Goal: Information Seeking & Learning: Learn about a topic

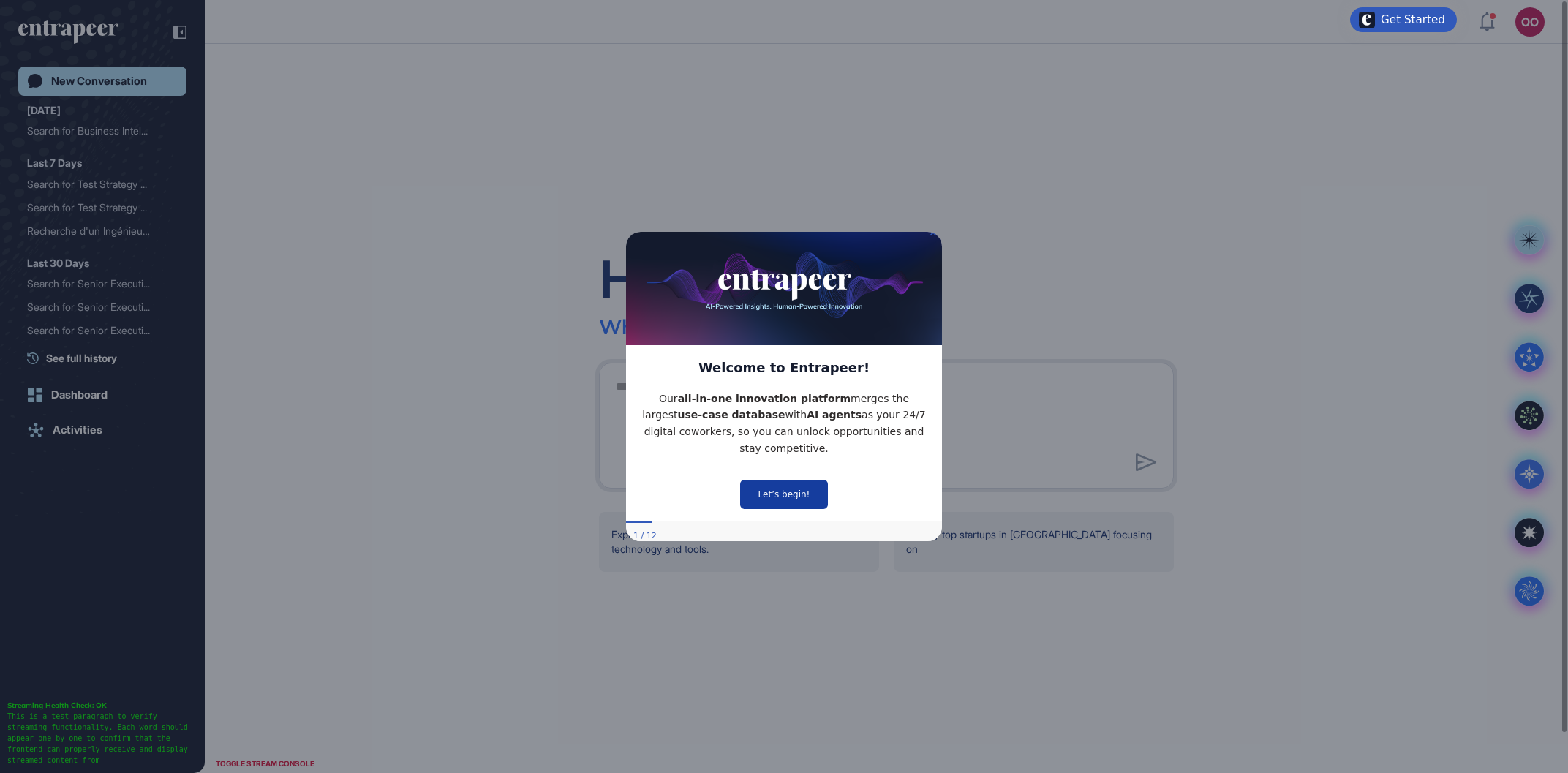
click at [813, 481] on button "Let’s begin!" at bounding box center [784, 494] width 88 height 29
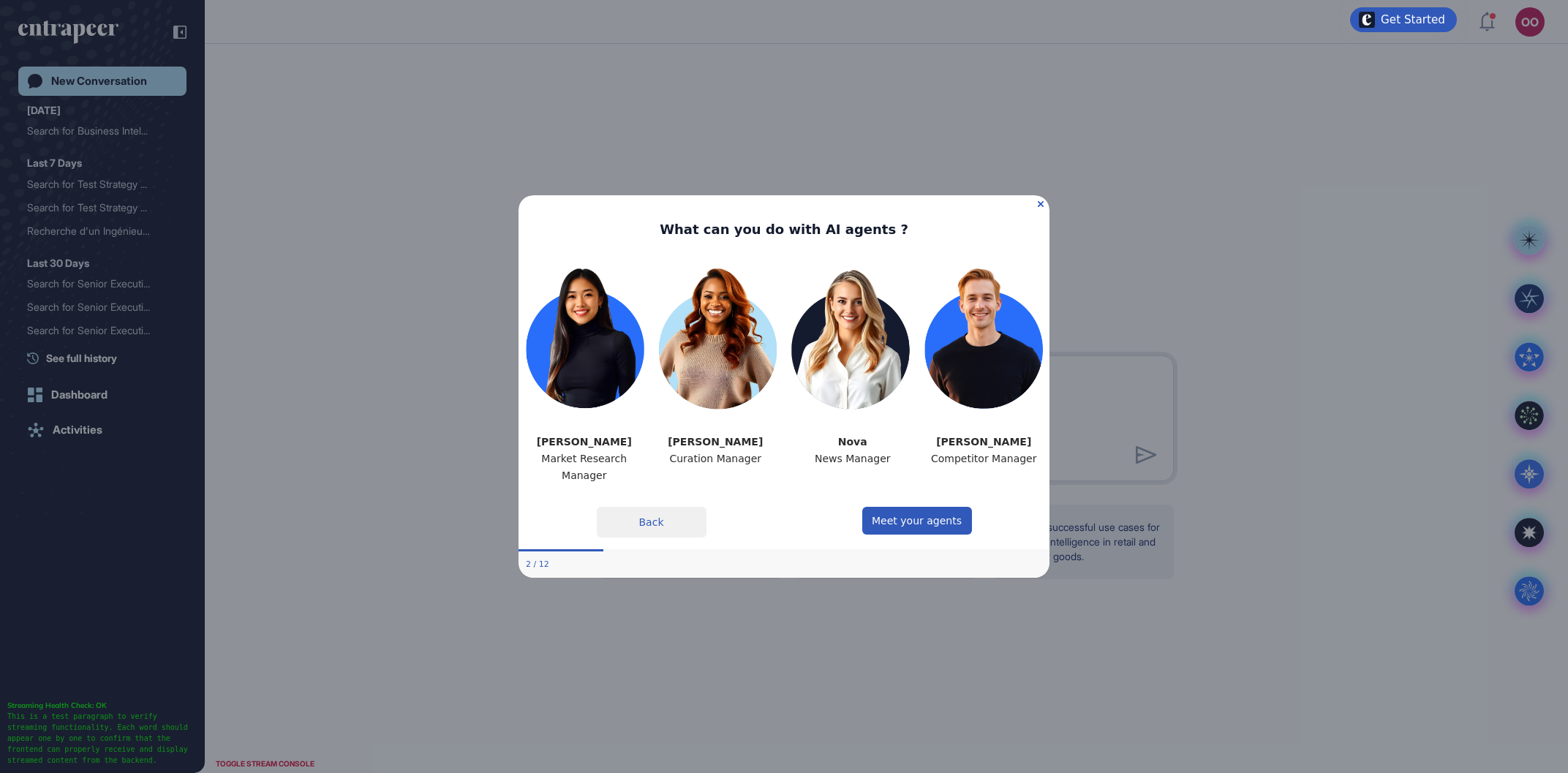
click at [988, 368] on img at bounding box center [784, 336] width 531 height 171
click at [1041, 205] on icon "Close Preview" at bounding box center [1041, 204] width 6 height 6
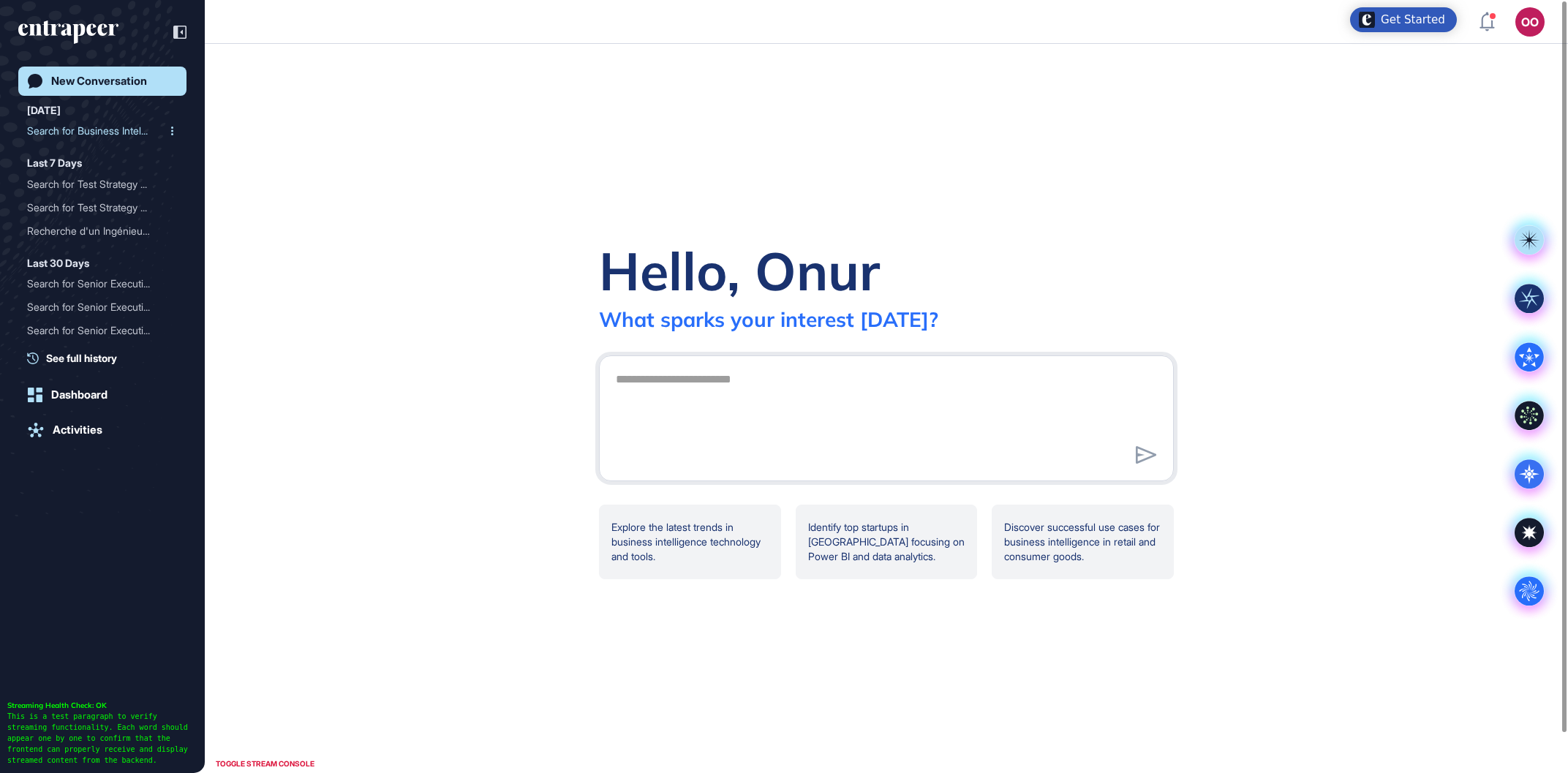
click at [111, 134] on div "Search for Business Intel..." at bounding box center [97, 131] width 139 height 23
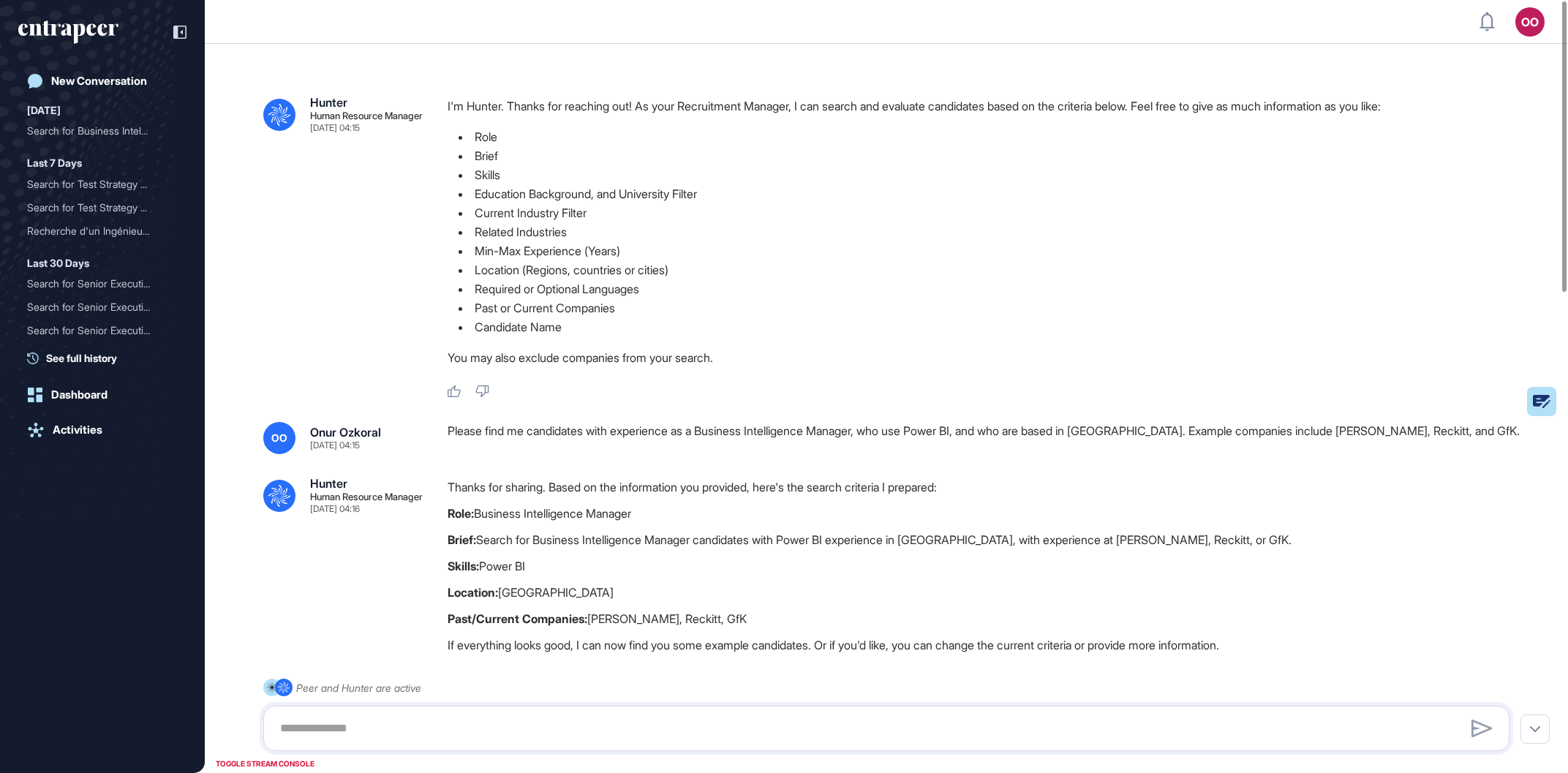
scroll to position [1, 1]
click at [1392, 225] on ul "Role Brief Skills Education Background, and University Filter Current Industry …" at bounding box center [984, 232] width 1074 height 209
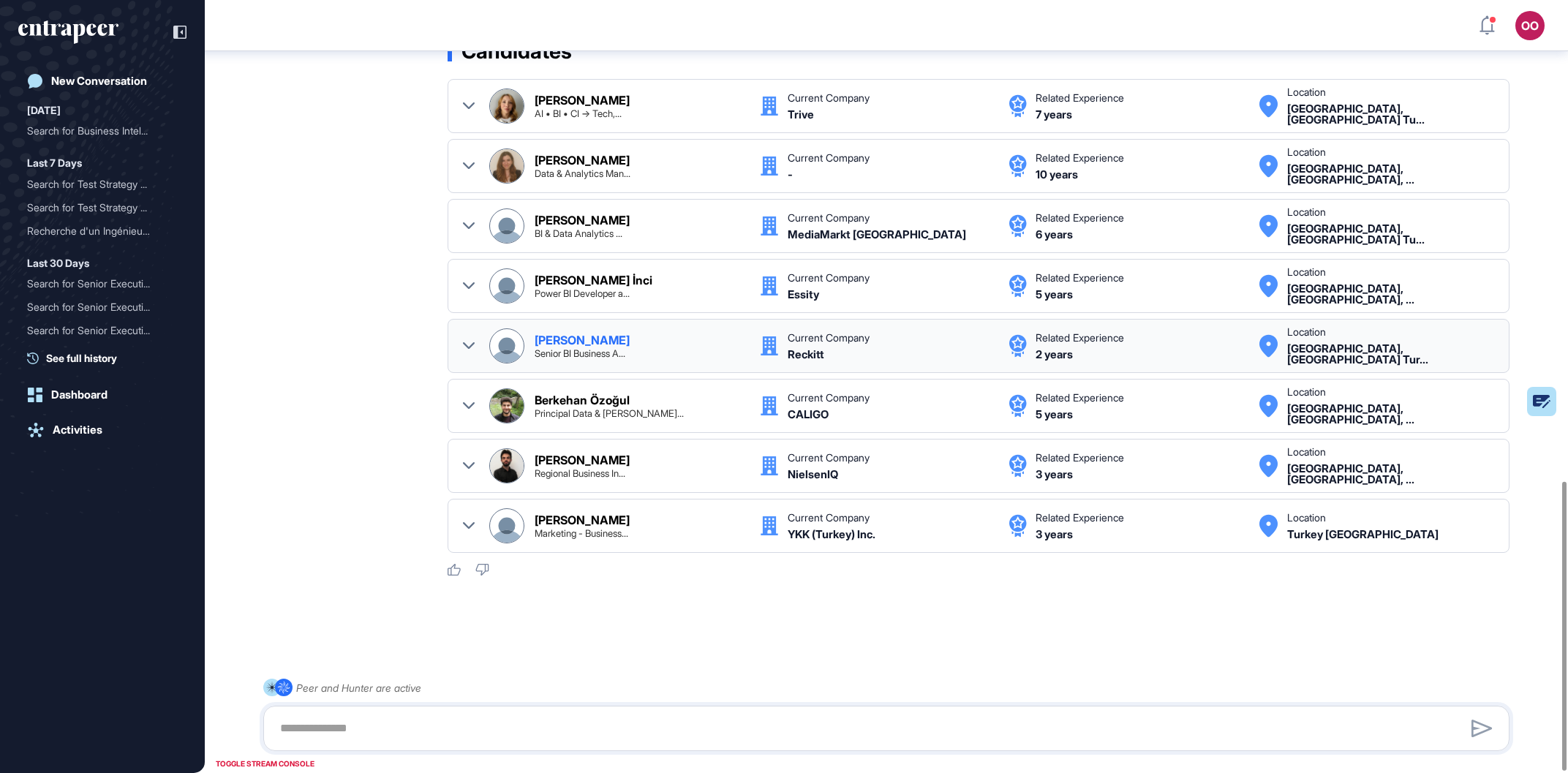
scroll to position [1286, 0]
click at [112, 136] on div "Search for Business Intel..." at bounding box center [97, 131] width 139 height 23
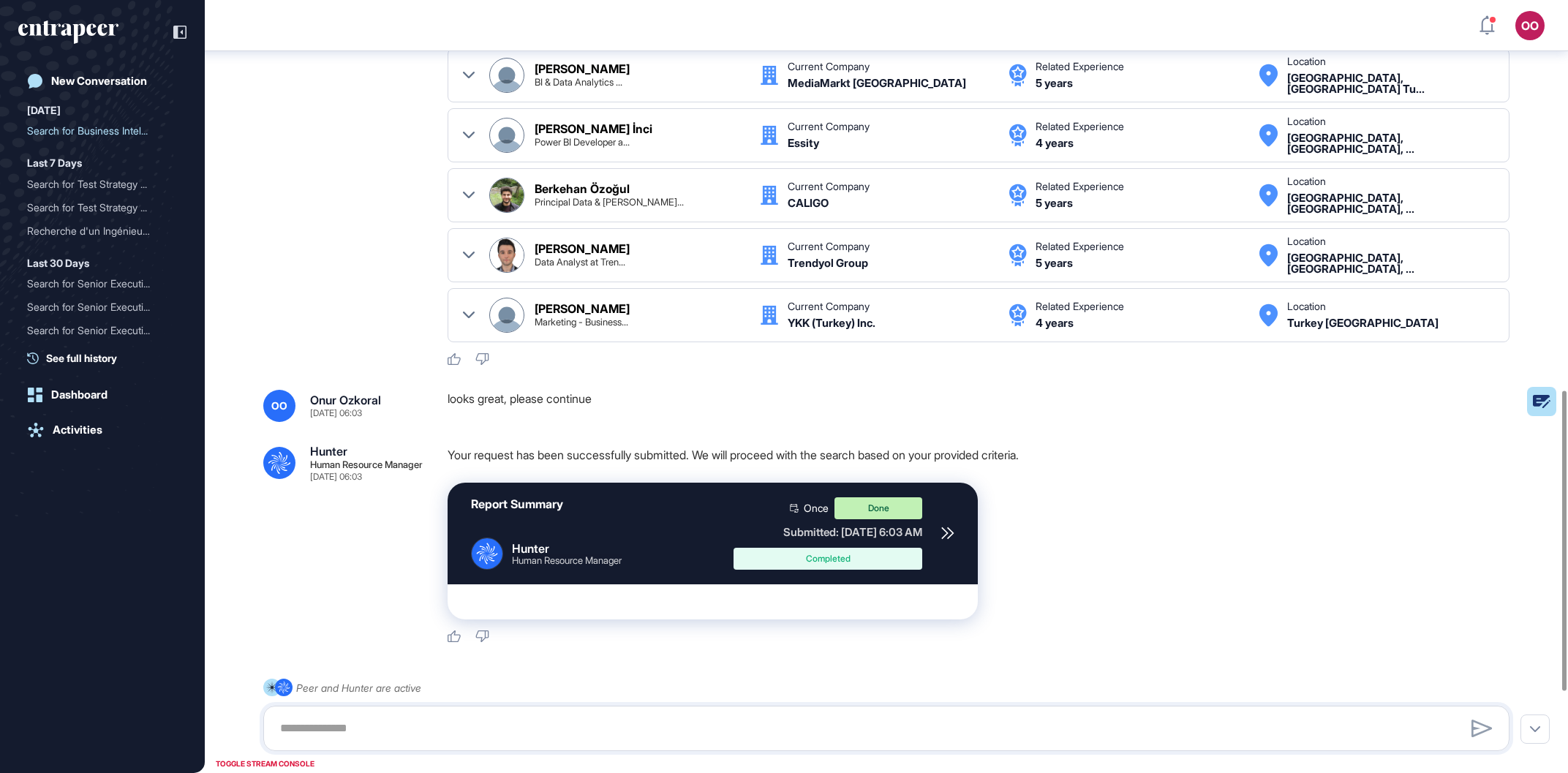
scroll to position [1214, 0]
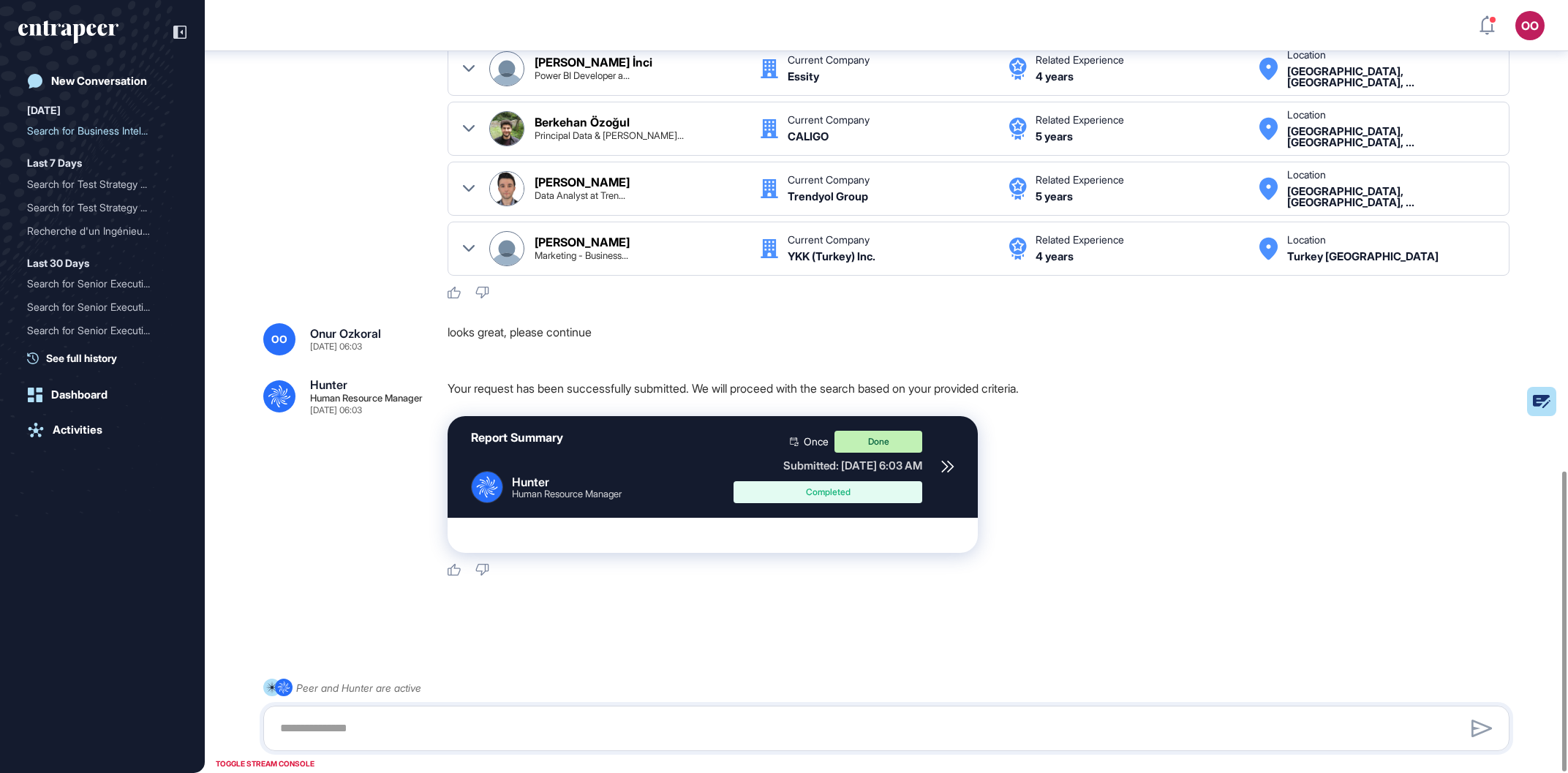
click at [944, 466] on icon at bounding box center [947, 467] width 13 height 13
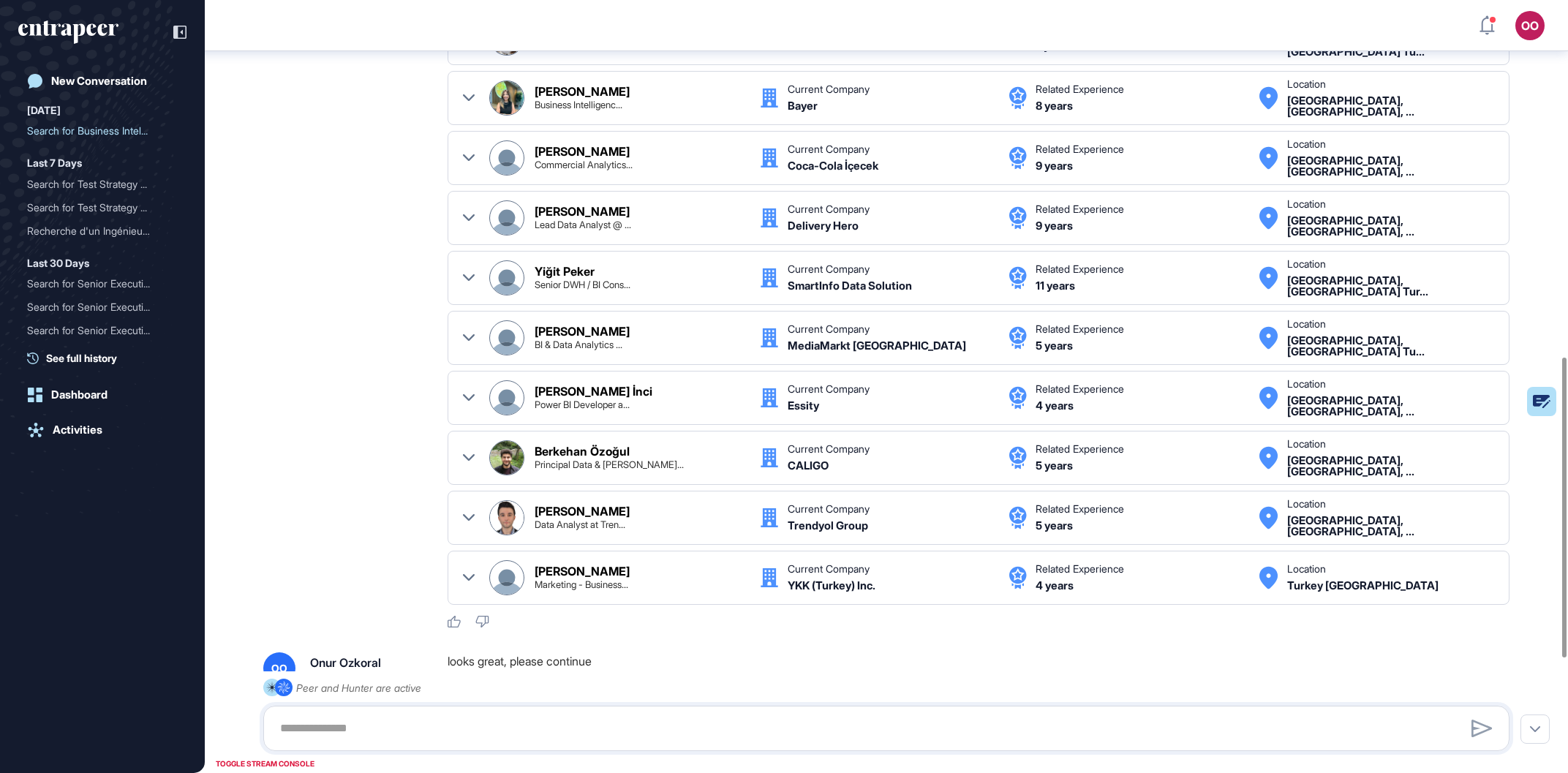
scroll to position [963, 0]
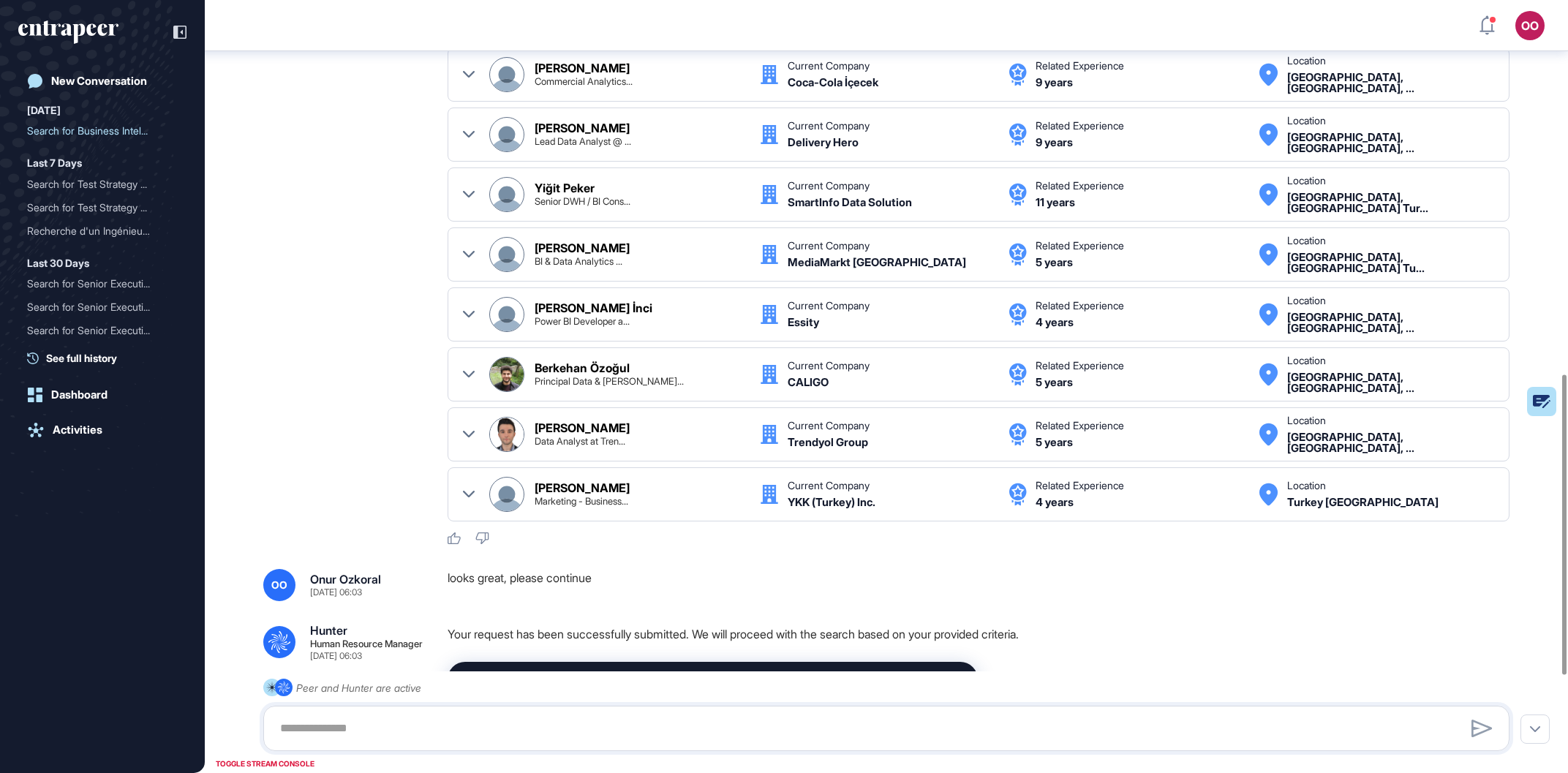
drag, startPoint x: 471, startPoint y: 273, endPoint x: 1356, endPoint y: 534, distance: 922.7
click at [1348, 559] on div ".cls-2{fill:#fff} Hunter Human Resource Manager [DATE] 05:59 I'm Hunter. Thanks…" at bounding box center [886, 32] width 1364 height 1890
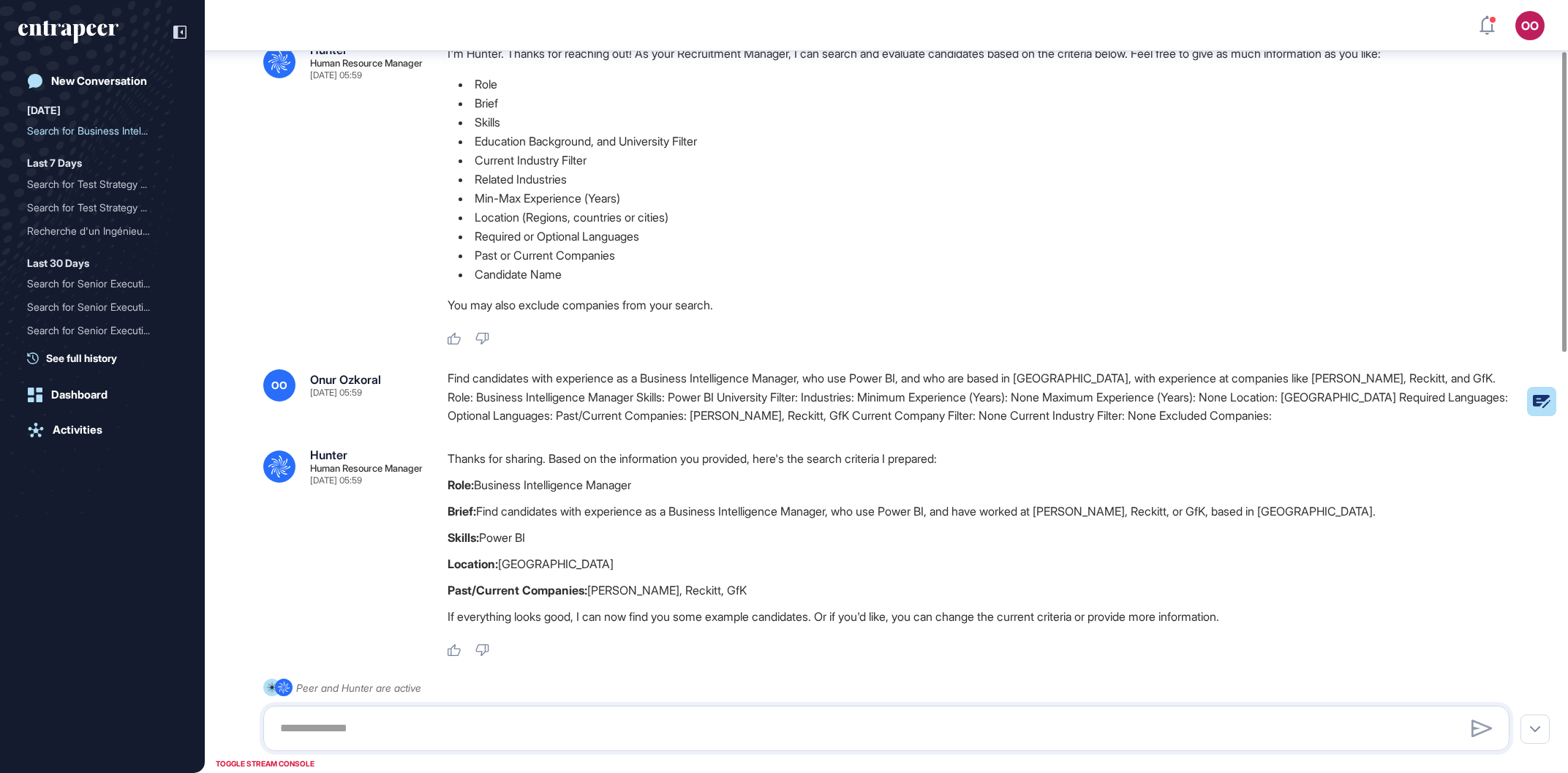
scroll to position [0, 0]
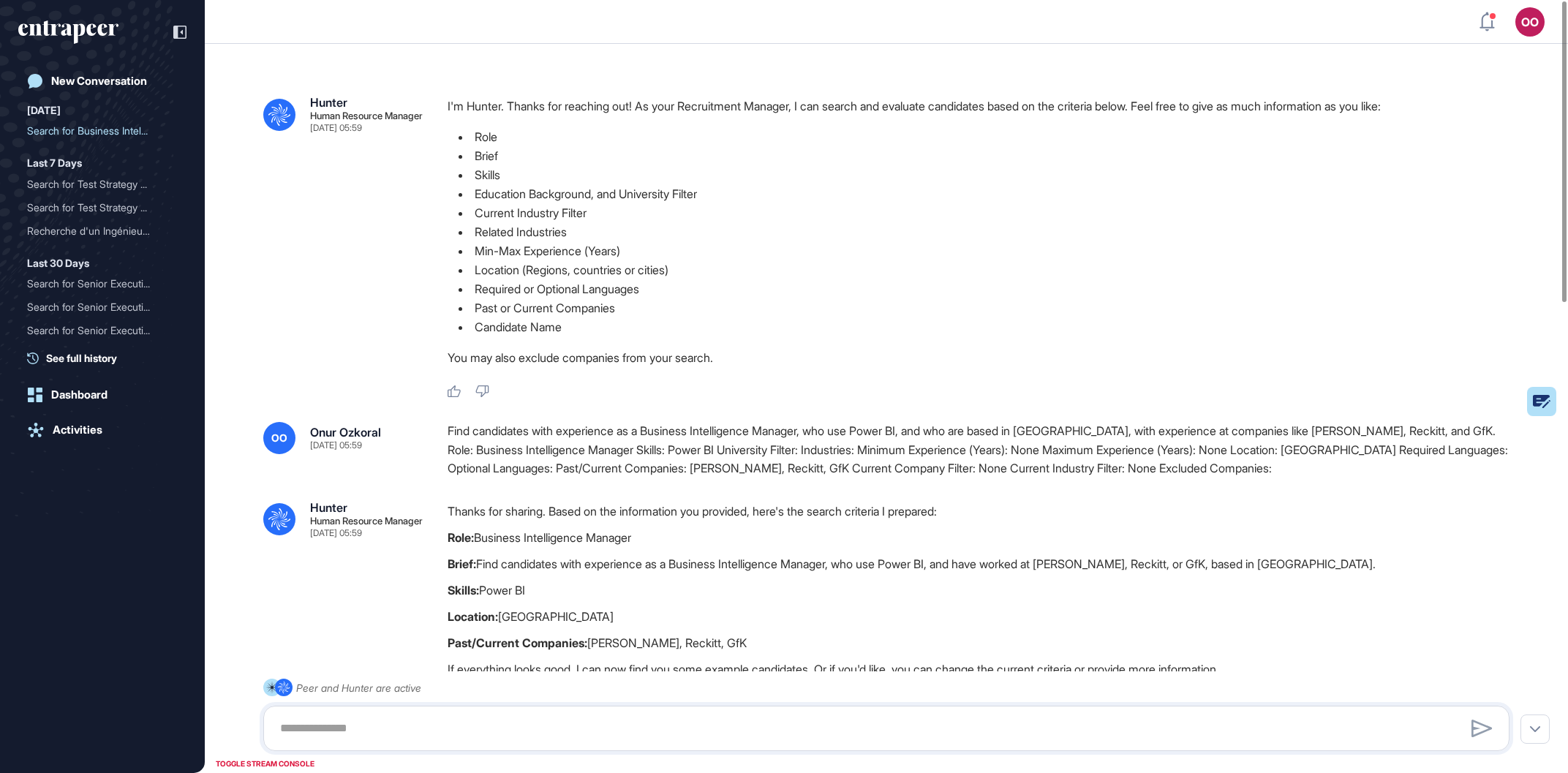
click at [658, 203] on li "Education Background, and University Filter" at bounding box center [984, 193] width 1074 height 19
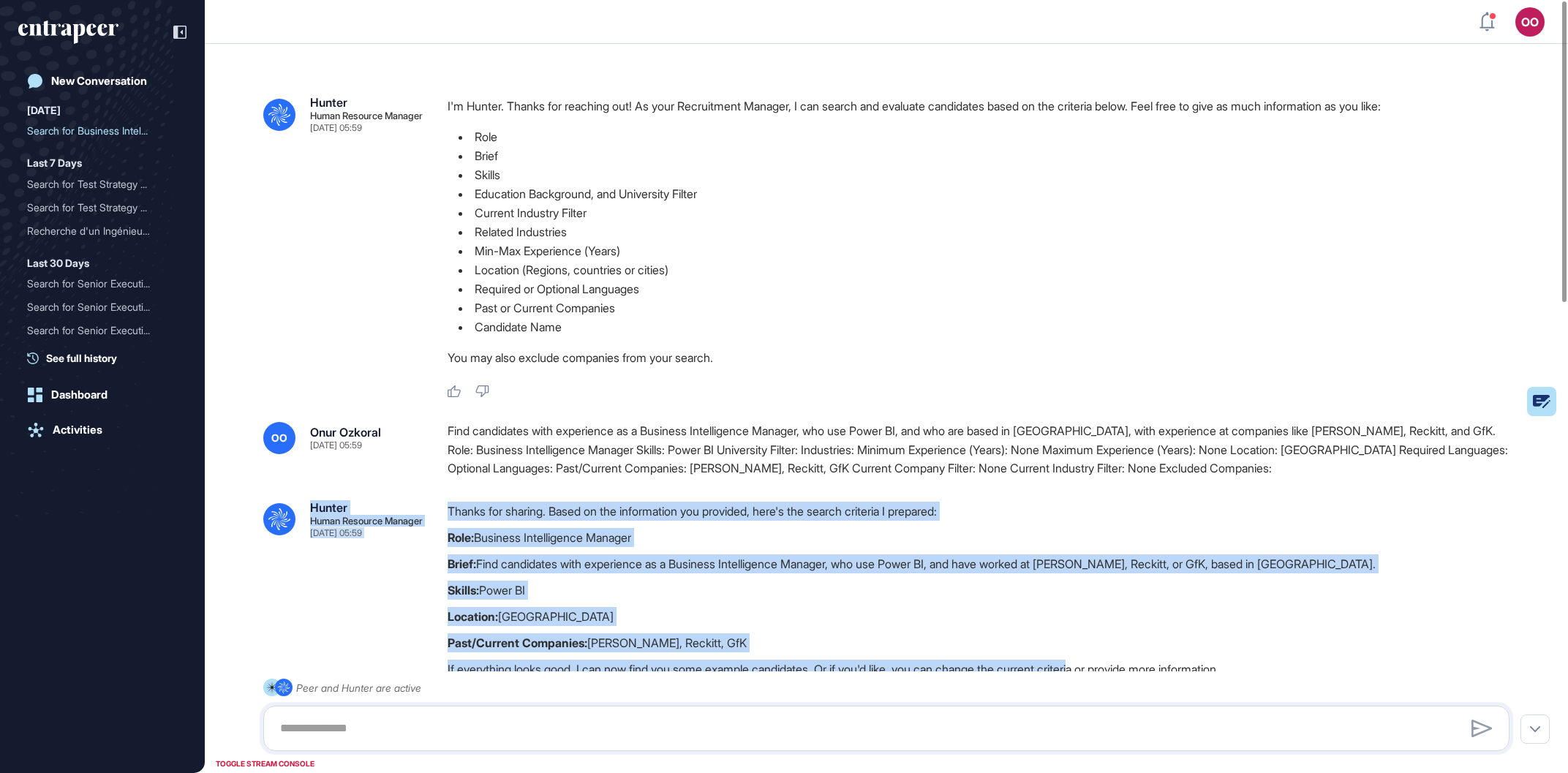
drag, startPoint x: 441, startPoint y: 107, endPoint x: 1114, endPoint y: 668, distance: 876.2
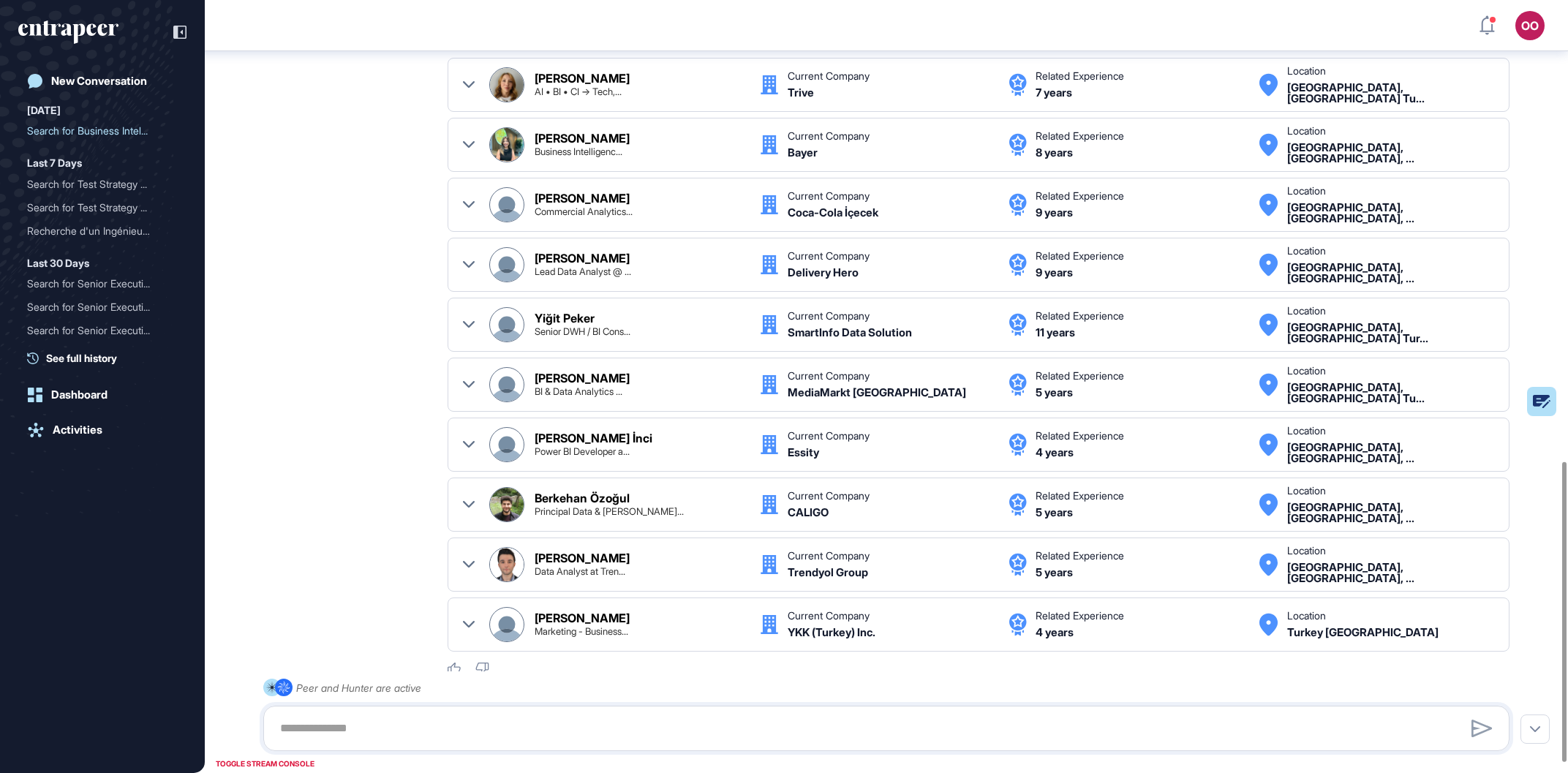
scroll to position [1214, 0]
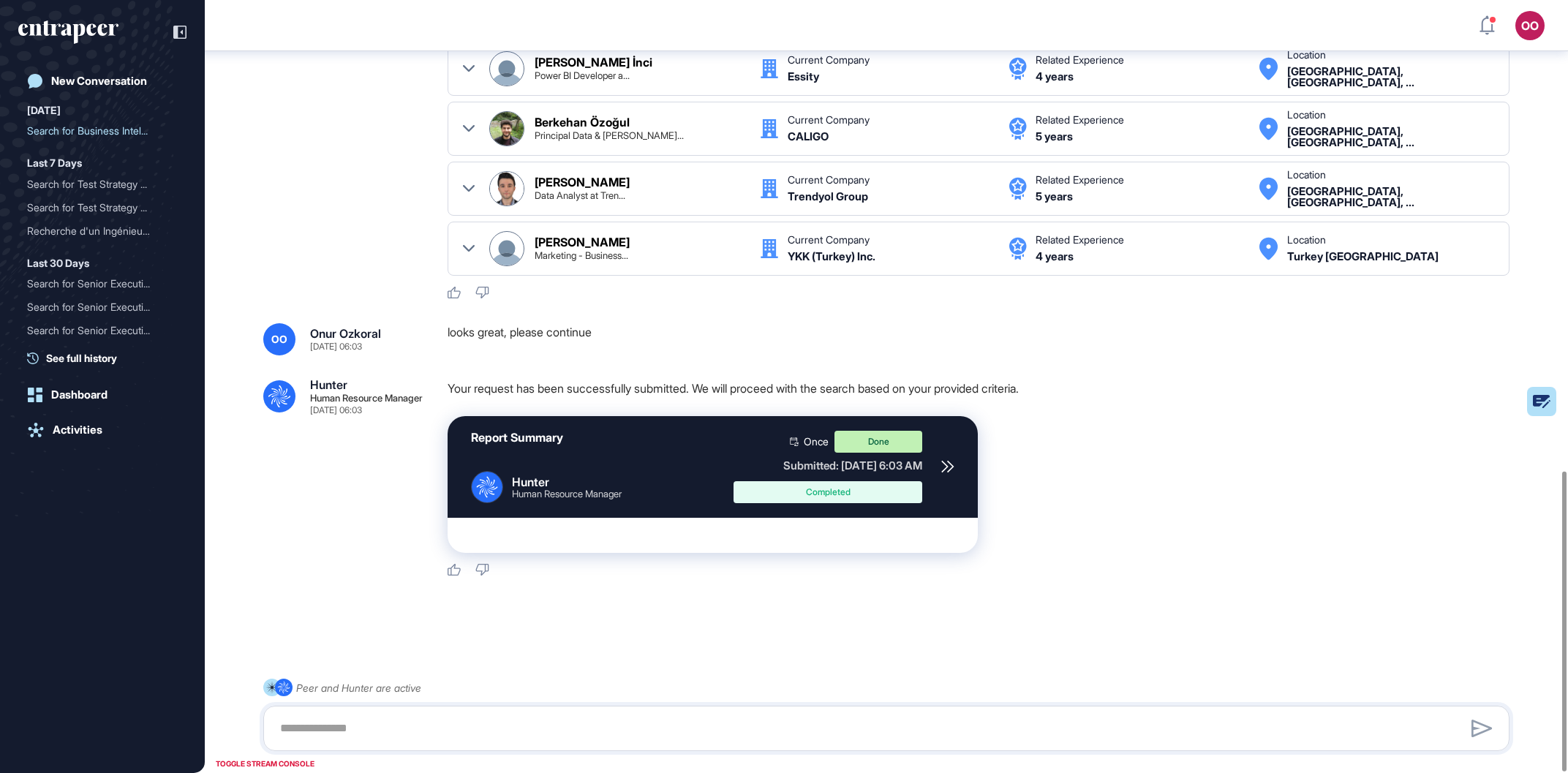
click at [947, 460] on div at bounding box center [947, 467] width 14 height 72
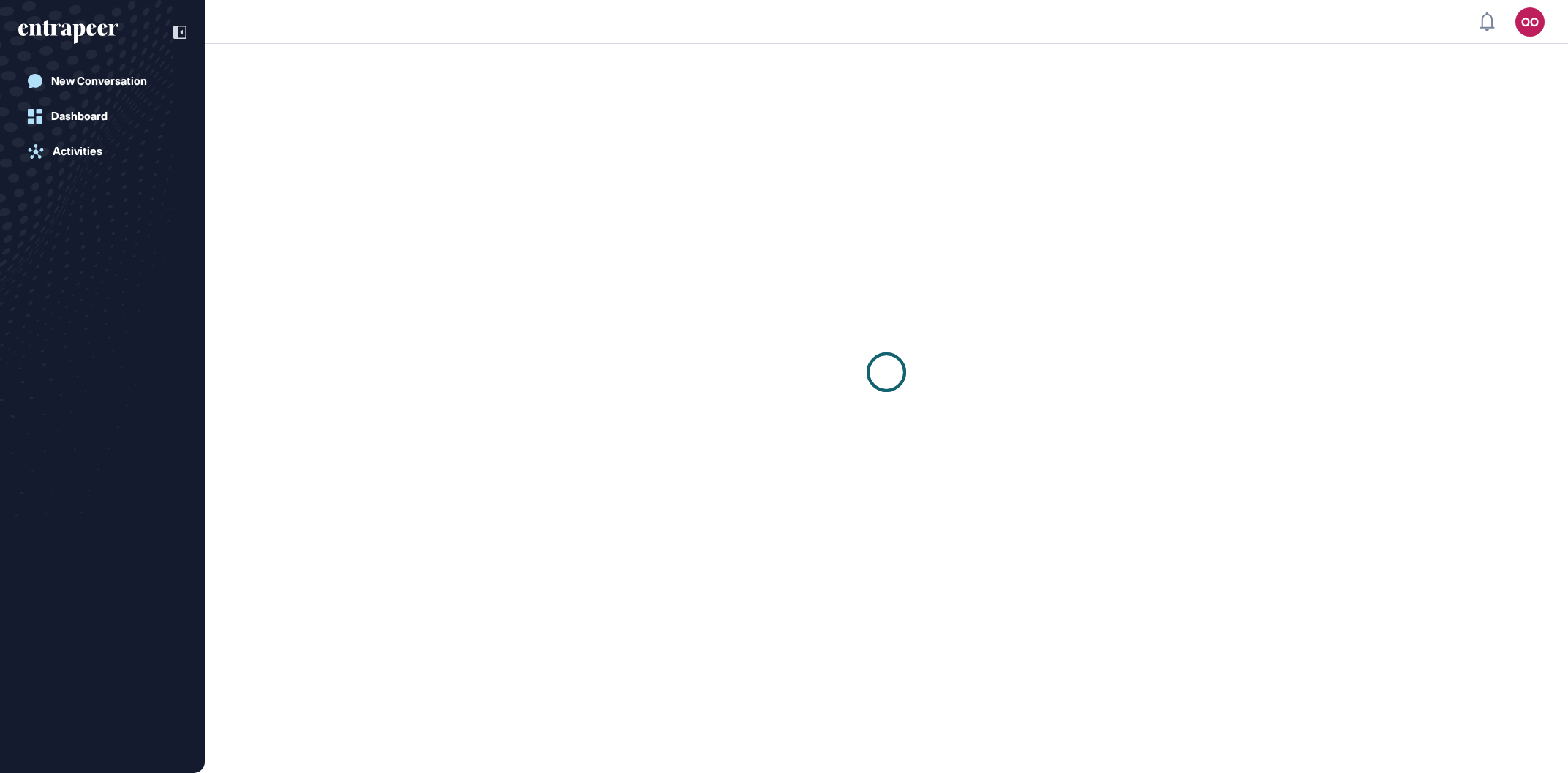
scroll to position [1, 1]
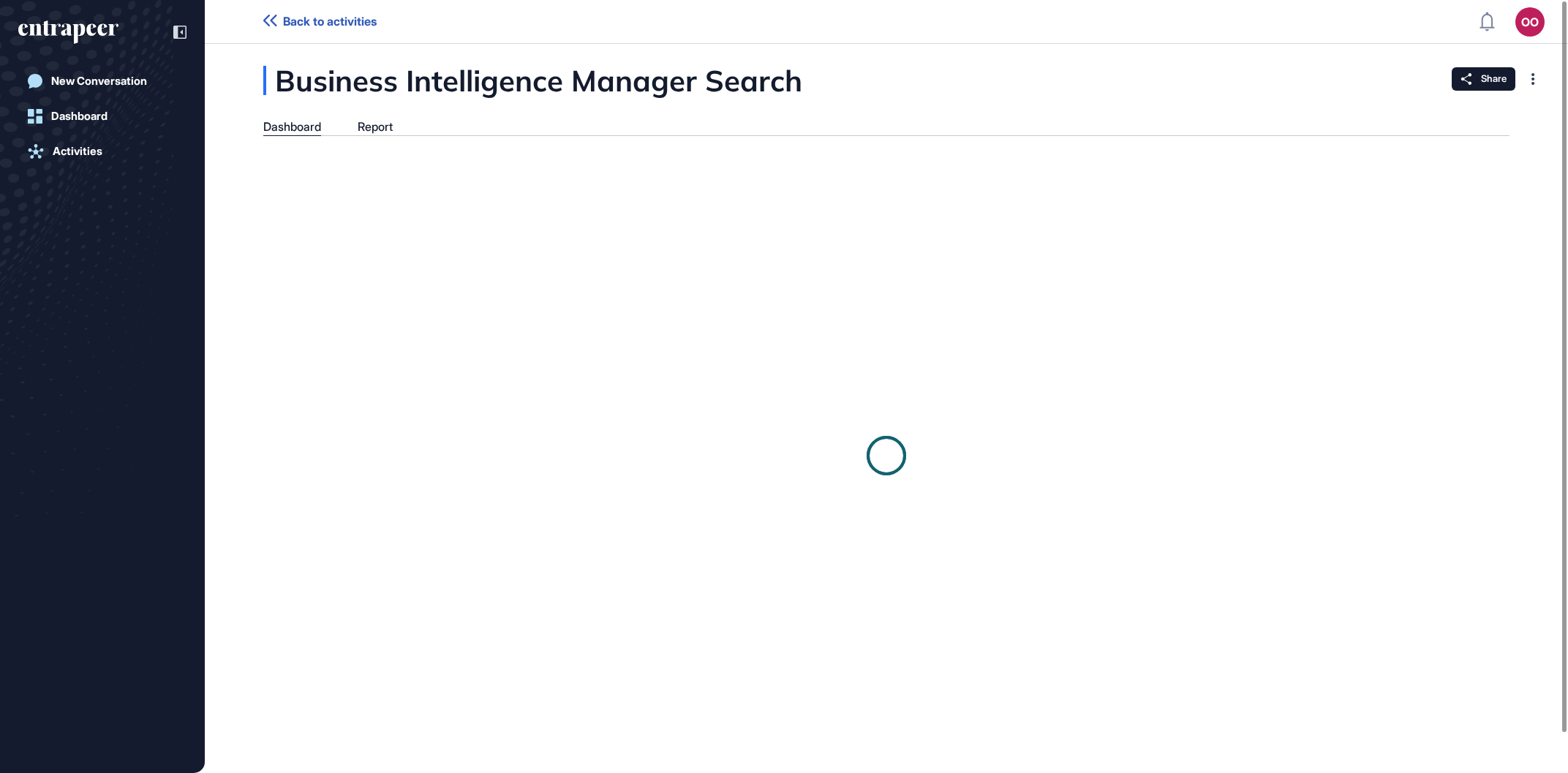
scroll to position [1, 1]
